Goal: Navigation & Orientation: Go to known website

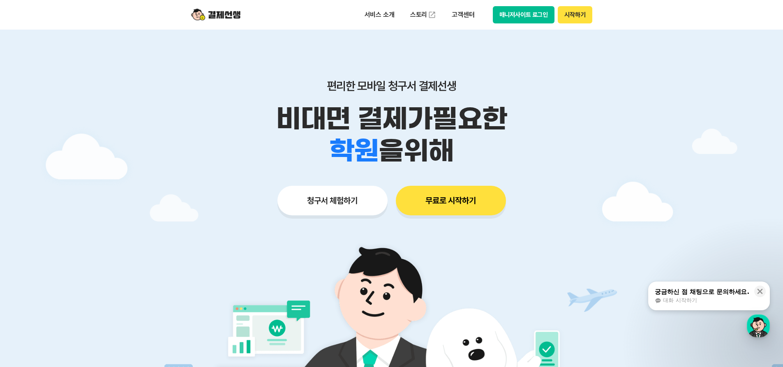
click at [525, 14] on button "매니저사이트 로그인" at bounding box center [524, 14] width 62 height 17
click at [509, 21] on button "매니저사이트 로그인" at bounding box center [524, 14] width 62 height 17
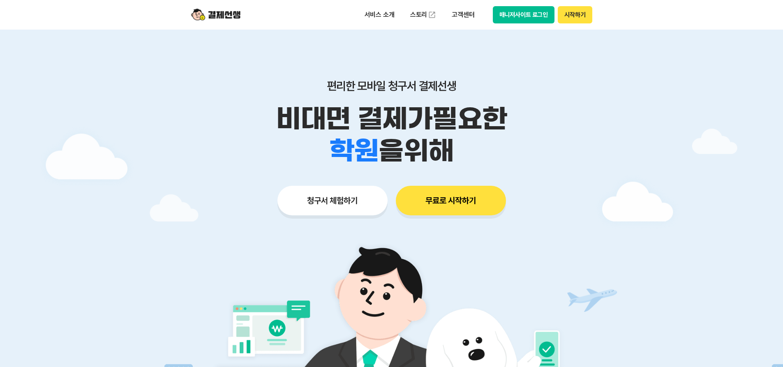
click at [527, 15] on button "매니저사이트 로그인" at bounding box center [524, 14] width 62 height 17
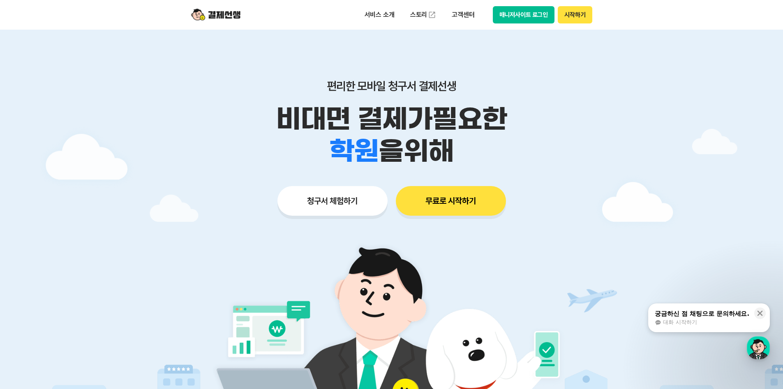
click at [522, 14] on button "매니저사이트 로그인" at bounding box center [524, 14] width 62 height 17
